Goal: Navigation & Orientation: Find specific page/section

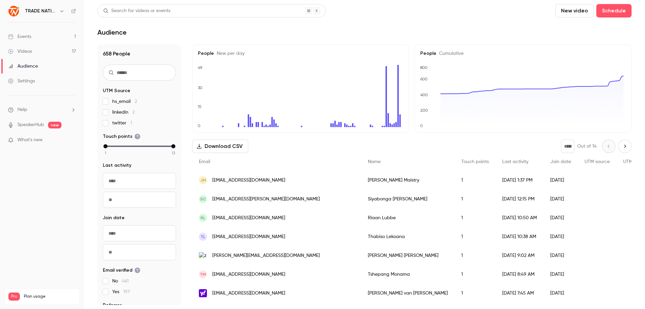
click at [34, 37] on link "Events 1" at bounding box center [42, 36] width 84 height 15
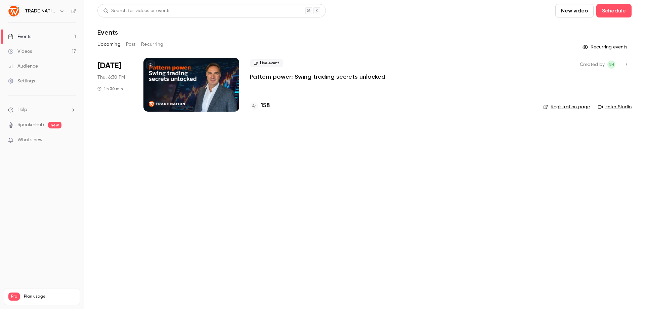
click at [23, 37] on div "Events" at bounding box center [19, 36] width 23 height 7
